Goal: Task Accomplishment & Management: Manage account settings

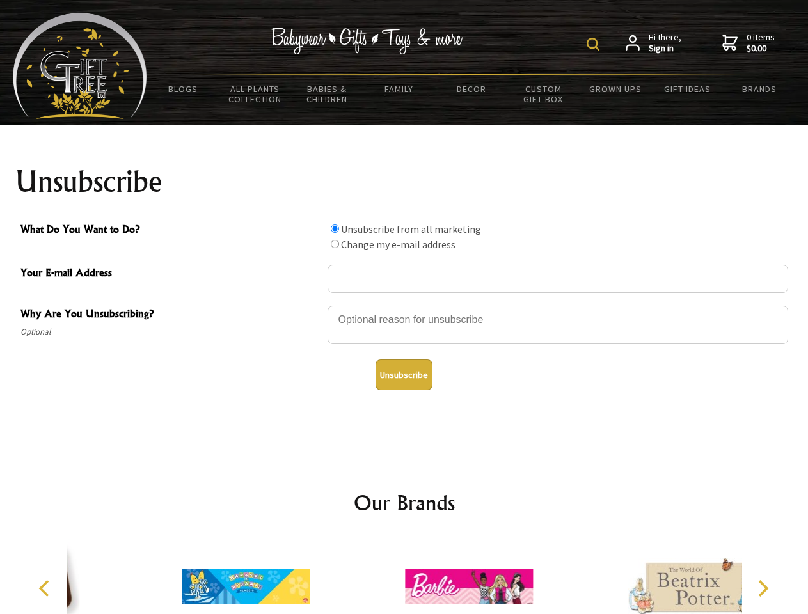
click at [595, 44] on img at bounding box center [592, 44] width 13 height 13
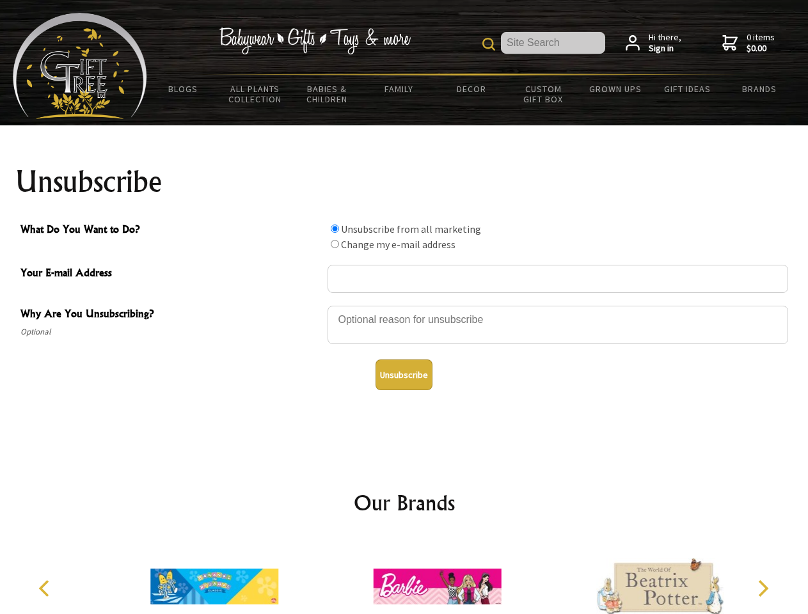
click at [404, 305] on div at bounding box center [557, 326] width 460 height 45
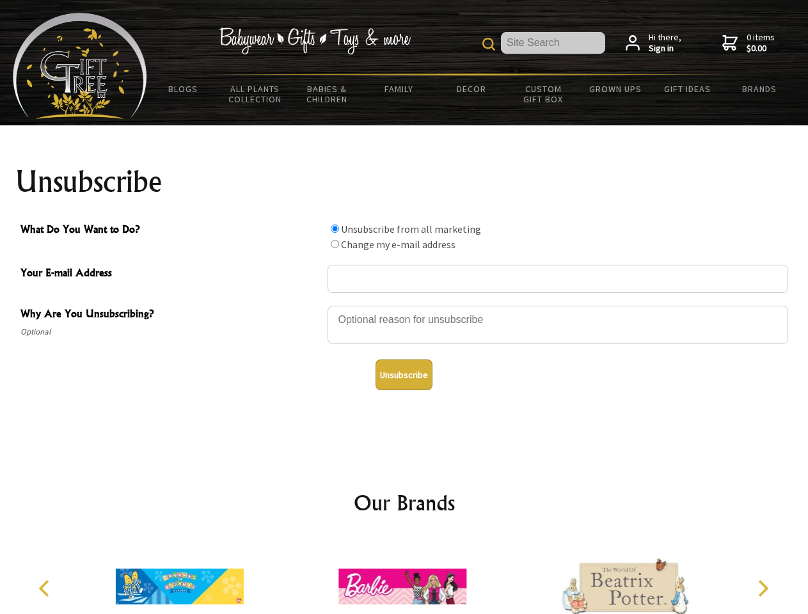
click at [334, 228] on input "What Do You Want to Do?" at bounding box center [335, 228] width 8 height 8
click at [334, 244] on input "What Do You Want to Do?" at bounding box center [335, 244] width 8 height 8
radio input "true"
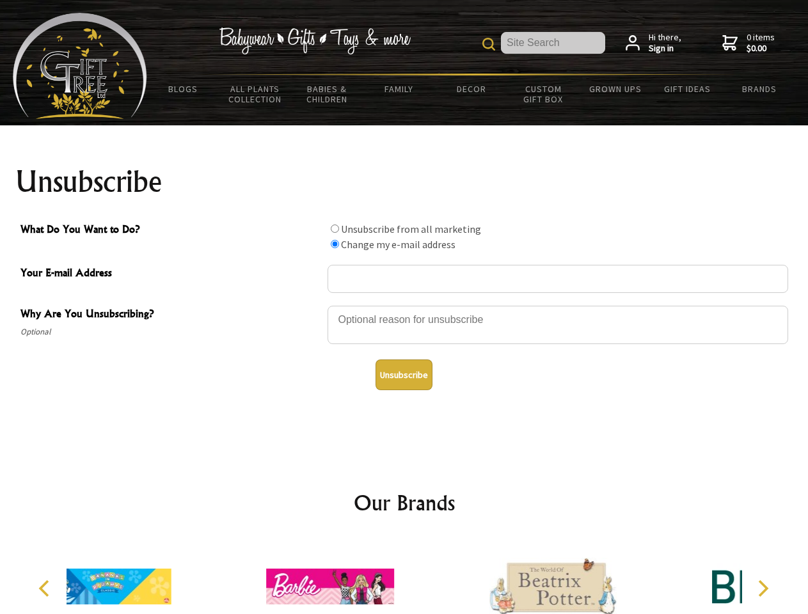
click at [404, 375] on button "Unsubscribe" at bounding box center [403, 374] width 57 height 31
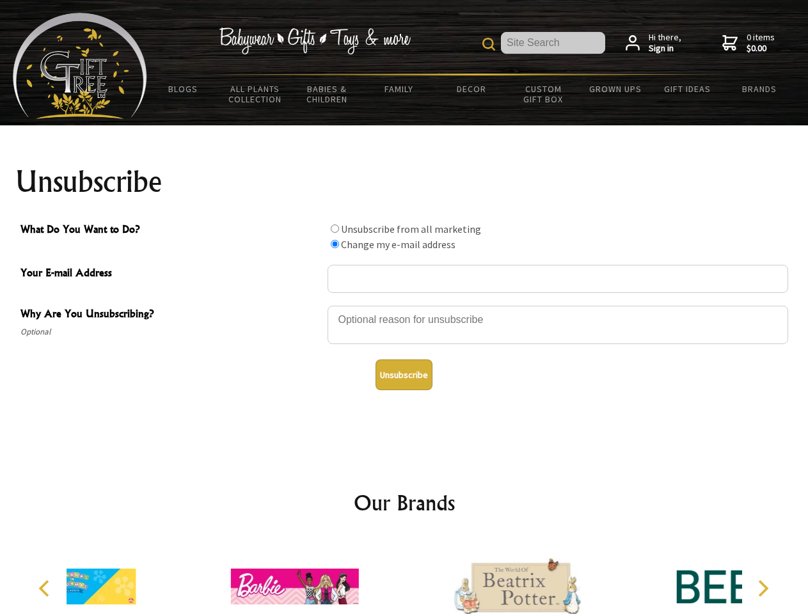
click at [404, 576] on div at bounding box center [294, 588] width 223 height 100
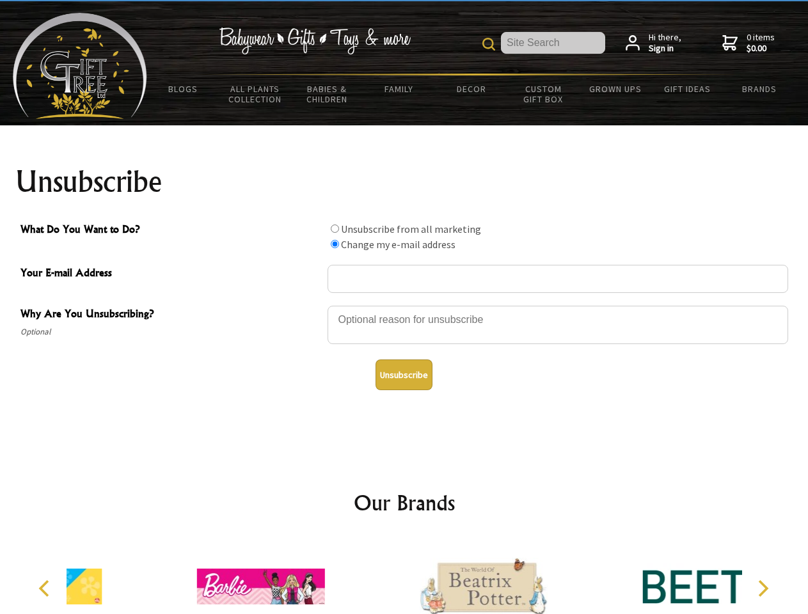
click at [46, 588] on icon "Previous" at bounding box center [45, 588] width 17 height 17
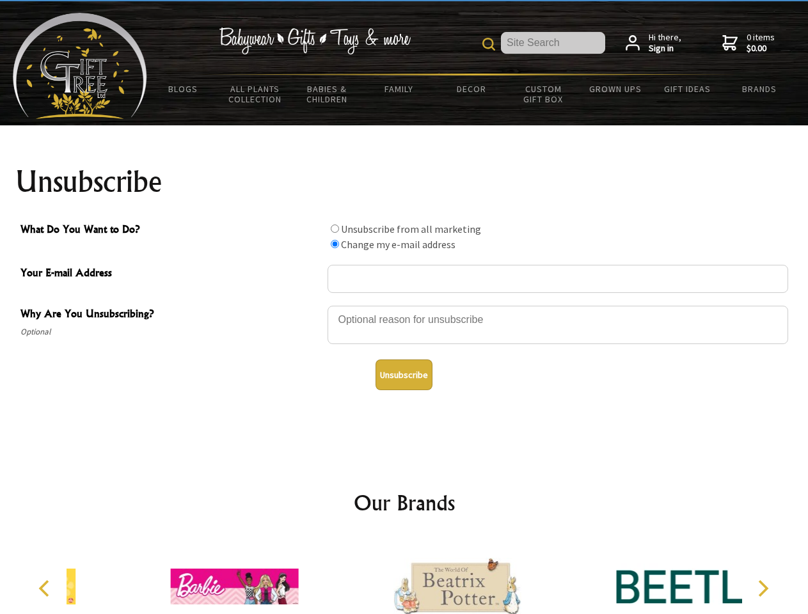
click at [762, 588] on icon "Next" at bounding box center [761, 588] width 17 height 17
